Goal: Check status: Check status

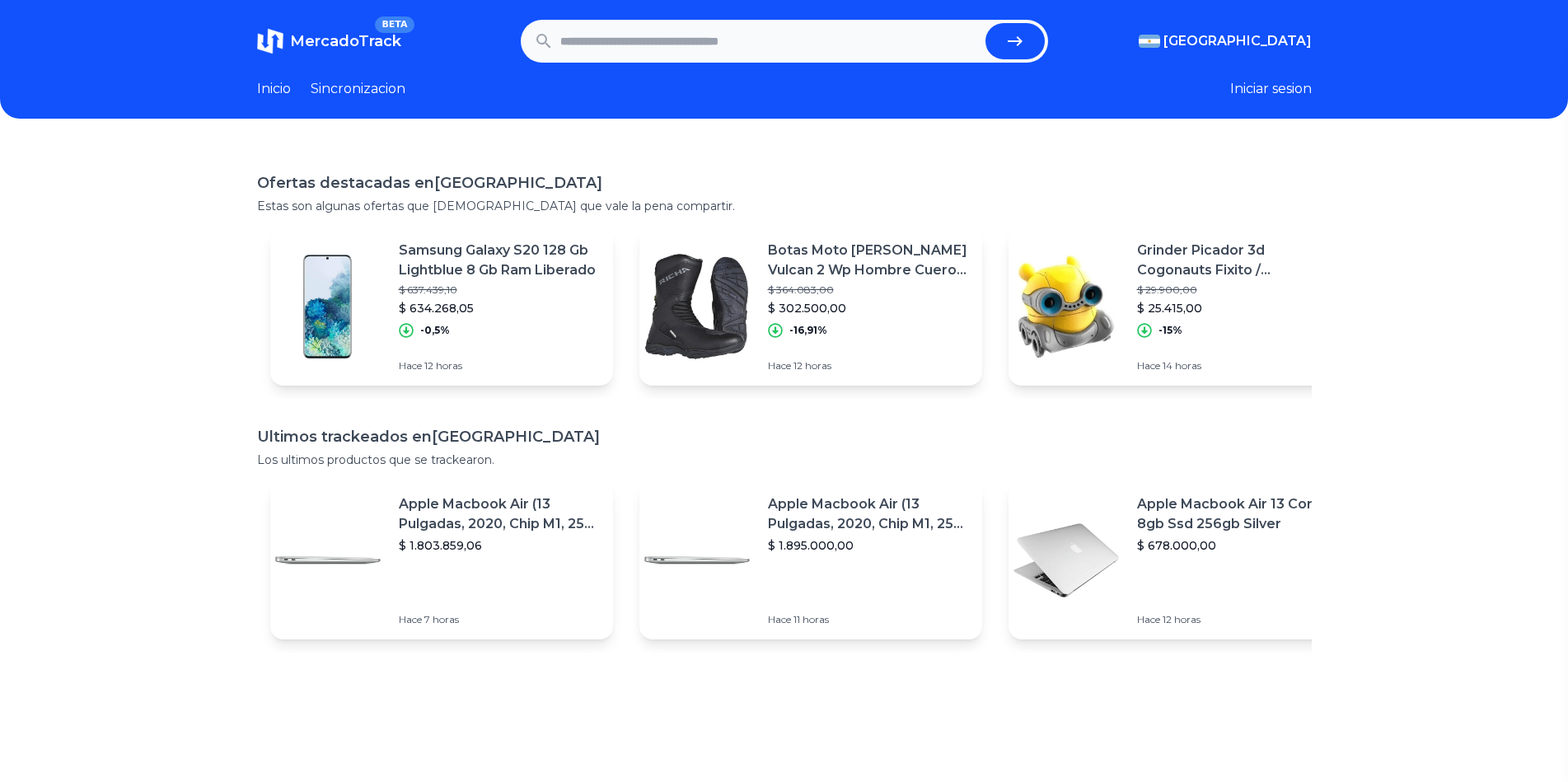
click at [1263, 97] on button "Iniciar sesion" at bounding box center [1271, 88] width 82 height 20
click at [1231, 116] on div "Favoritos" at bounding box center [1219, 123] width 185 height 30
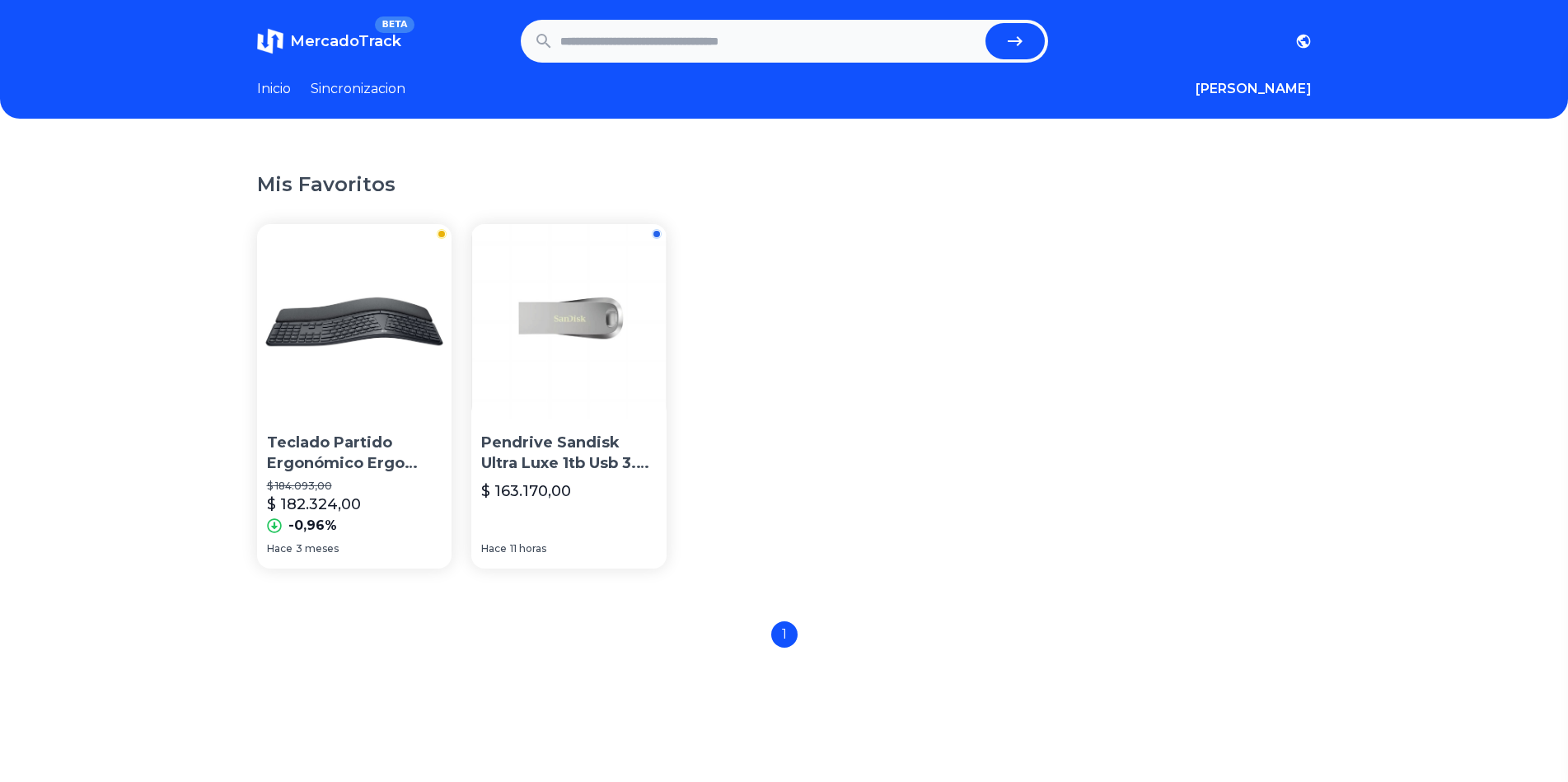
click at [583, 455] on p "Pendrive Sandisk Ultra Luxe 1tb Usb 3.2 Gen 1 Hasta 400mb/s" at bounding box center [569, 453] width 175 height 41
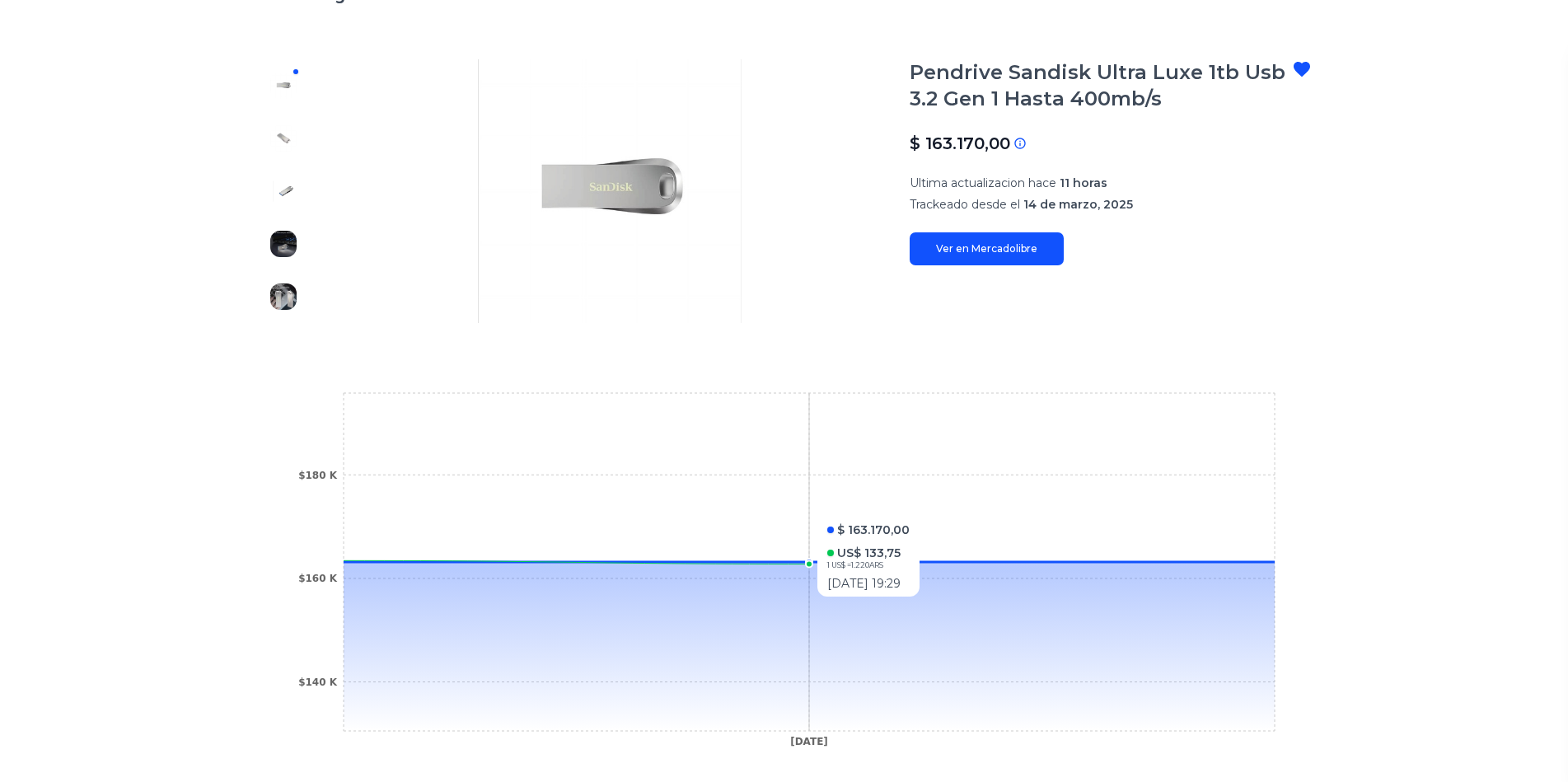
scroll to position [197, 0]
